Goal: Task Accomplishment & Management: Complete application form

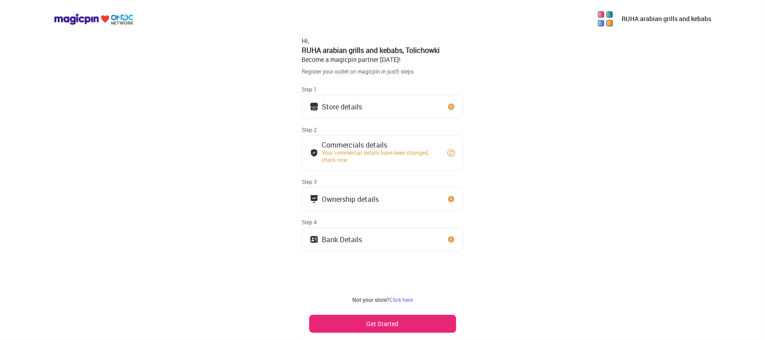
click at [389, 106] on button "Store details" at bounding box center [382, 107] width 161 height 24
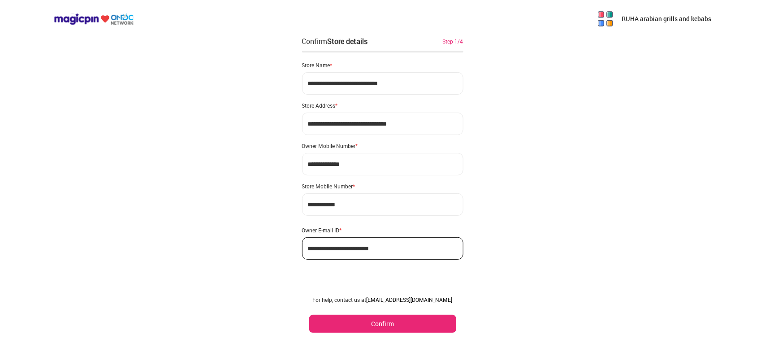
click at [368, 316] on button "Confirm" at bounding box center [382, 324] width 147 height 18
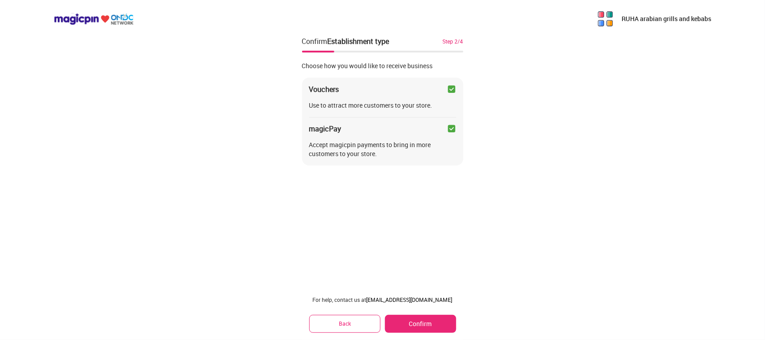
click at [419, 317] on button "Confirm" at bounding box center [420, 324] width 71 height 18
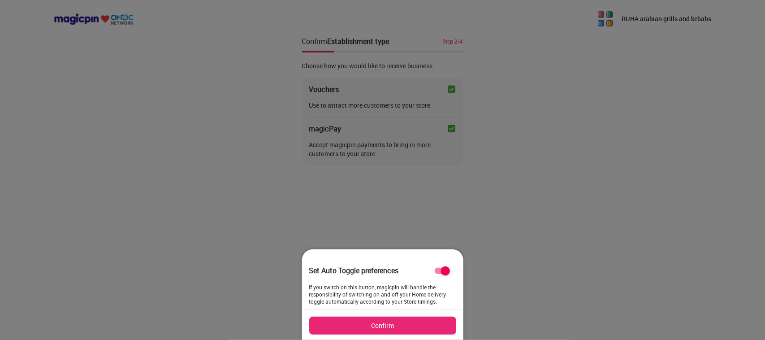
click at [419, 321] on button "Confirm" at bounding box center [382, 325] width 147 height 18
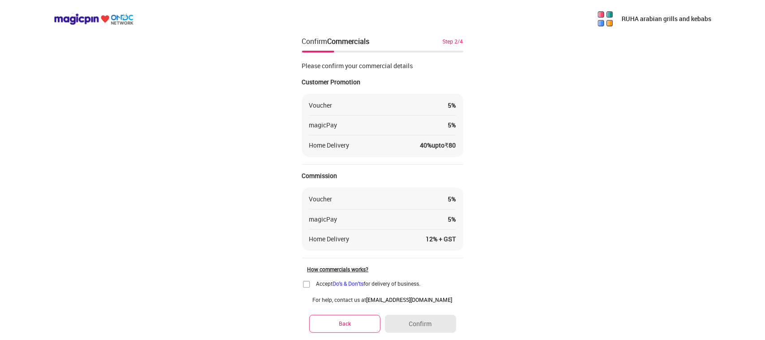
click at [306, 285] on img at bounding box center [306, 284] width 9 height 9
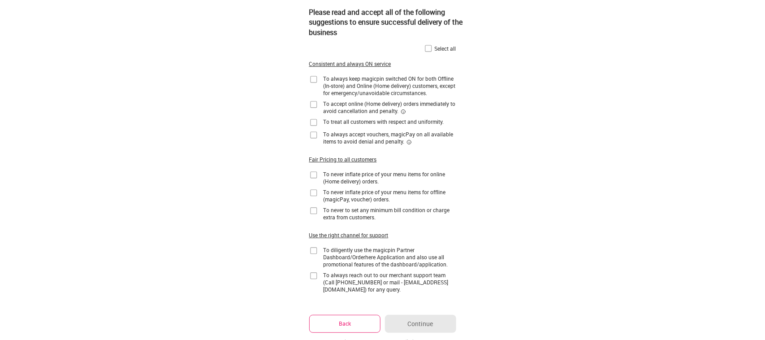
click at [430, 48] on img at bounding box center [428, 48] width 9 height 9
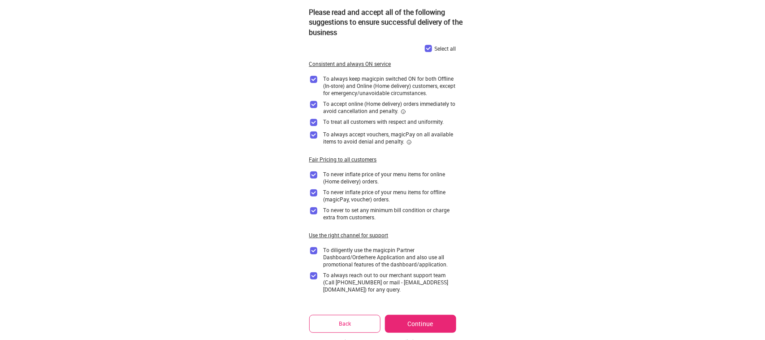
click at [441, 320] on button "Continue" at bounding box center [420, 324] width 71 height 18
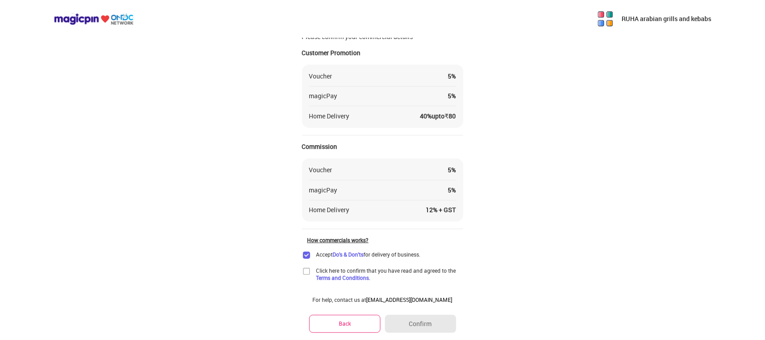
scroll to position [50, 0]
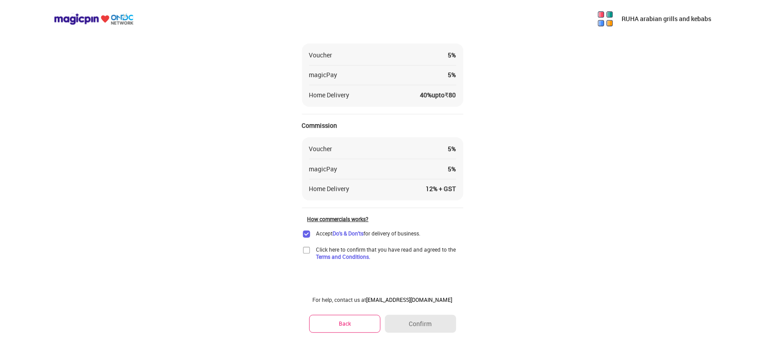
click at [303, 247] on img at bounding box center [306, 250] width 9 height 9
click at [405, 325] on button "Confirm" at bounding box center [420, 324] width 71 height 18
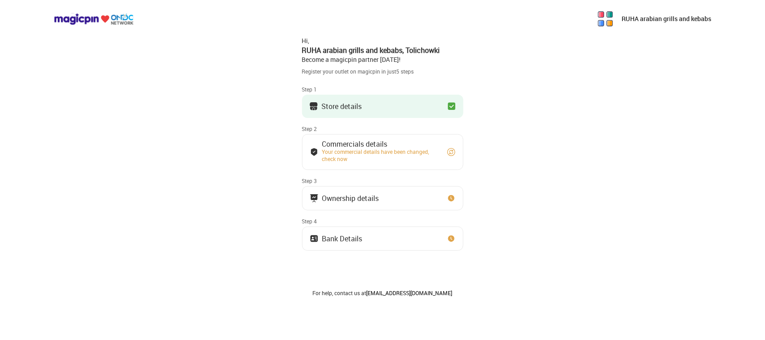
click at [375, 196] on div "Ownership details" at bounding box center [350, 198] width 57 height 4
